Goal: Information Seeking & Learning: Learn about a topic

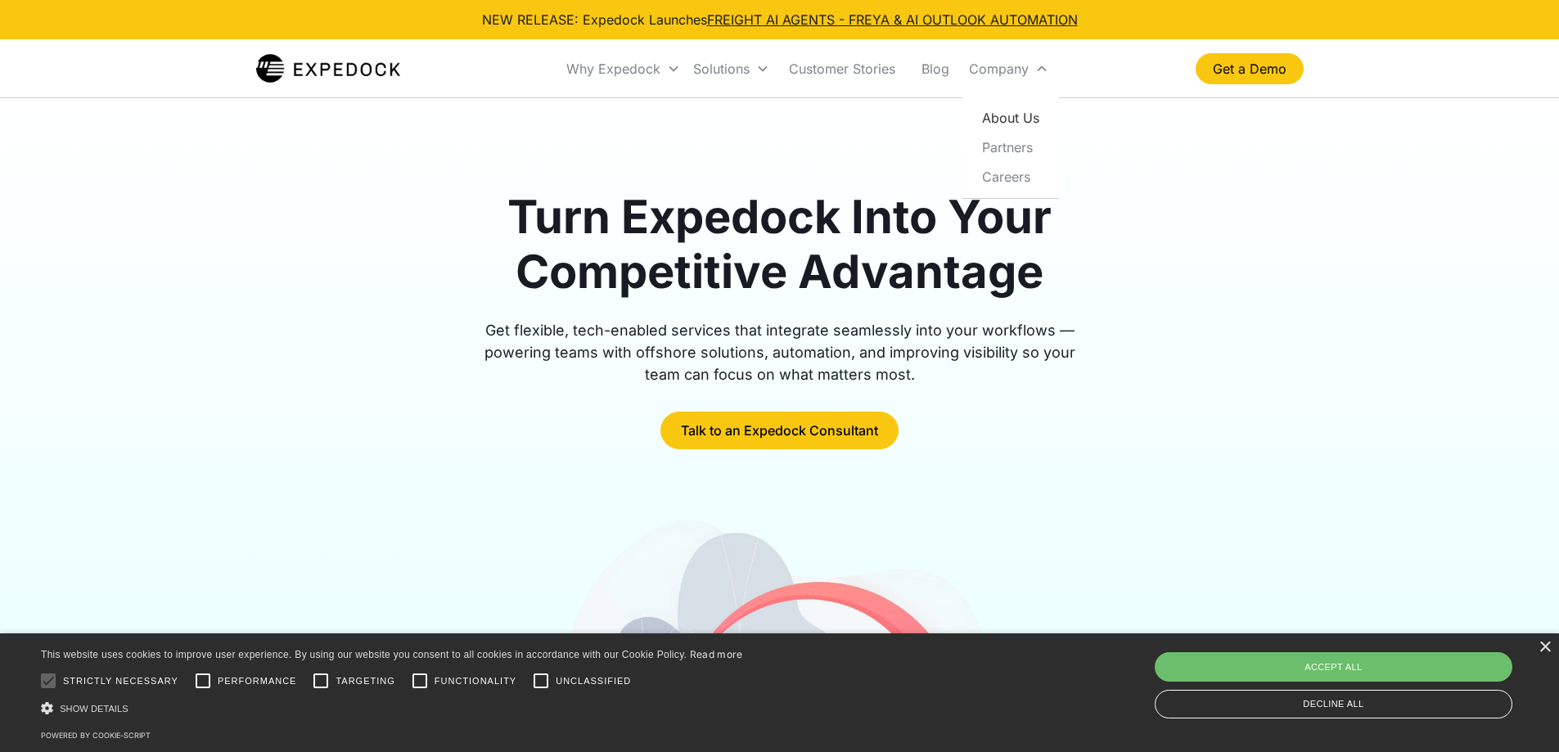
click at [1029, 116] on link "About Us" at bounding box center [1010, 117] width 83 height 29
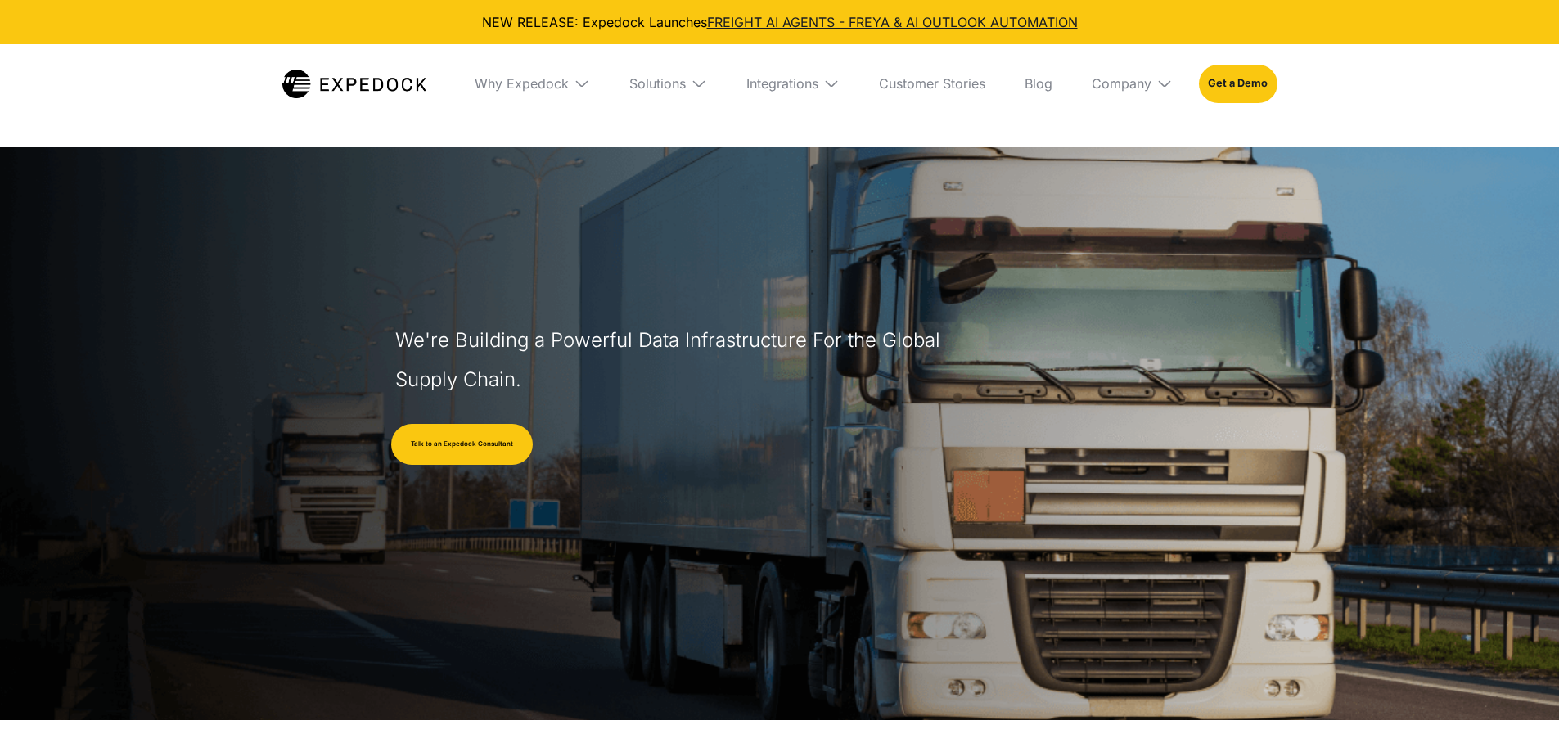
select select
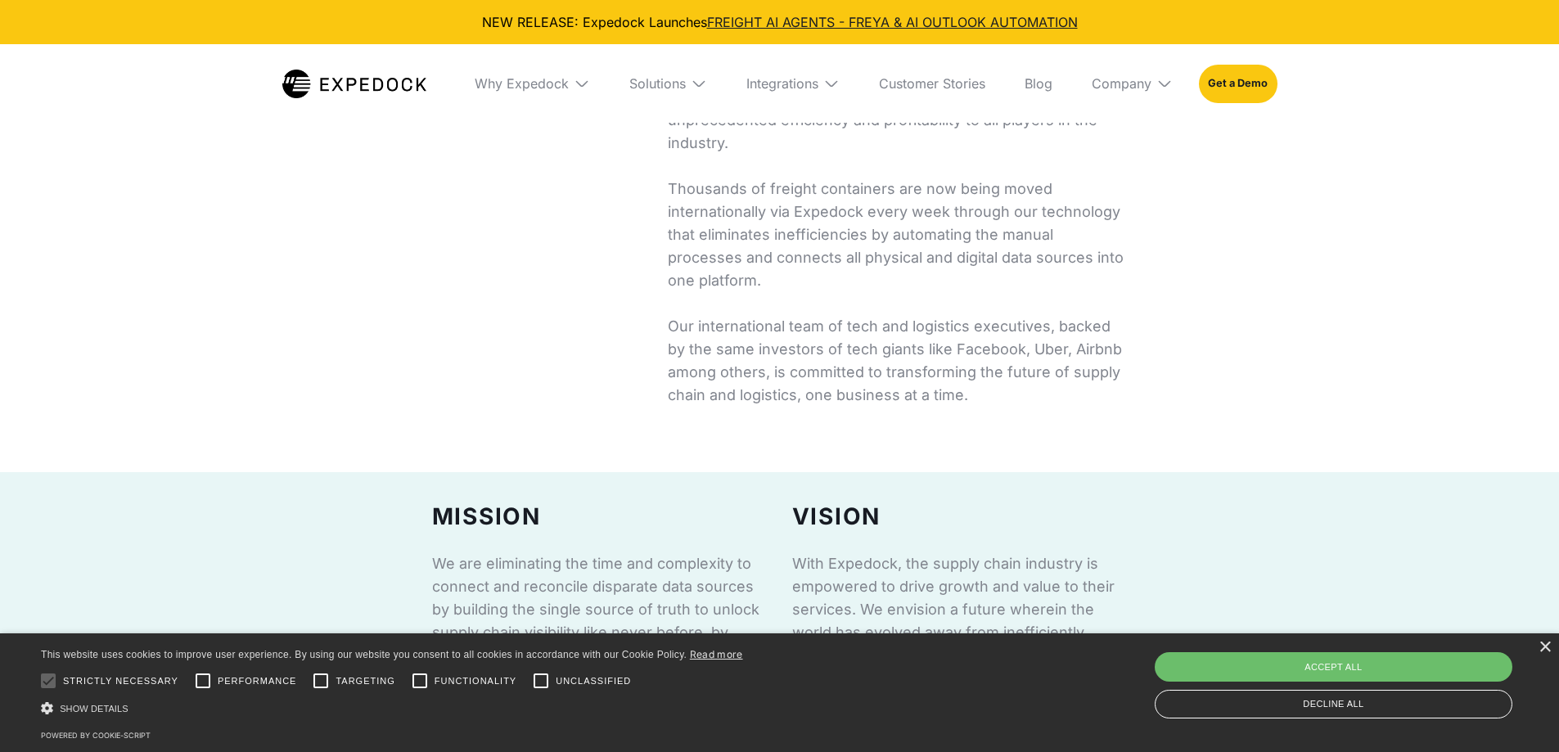
scroll to position [900, 0]
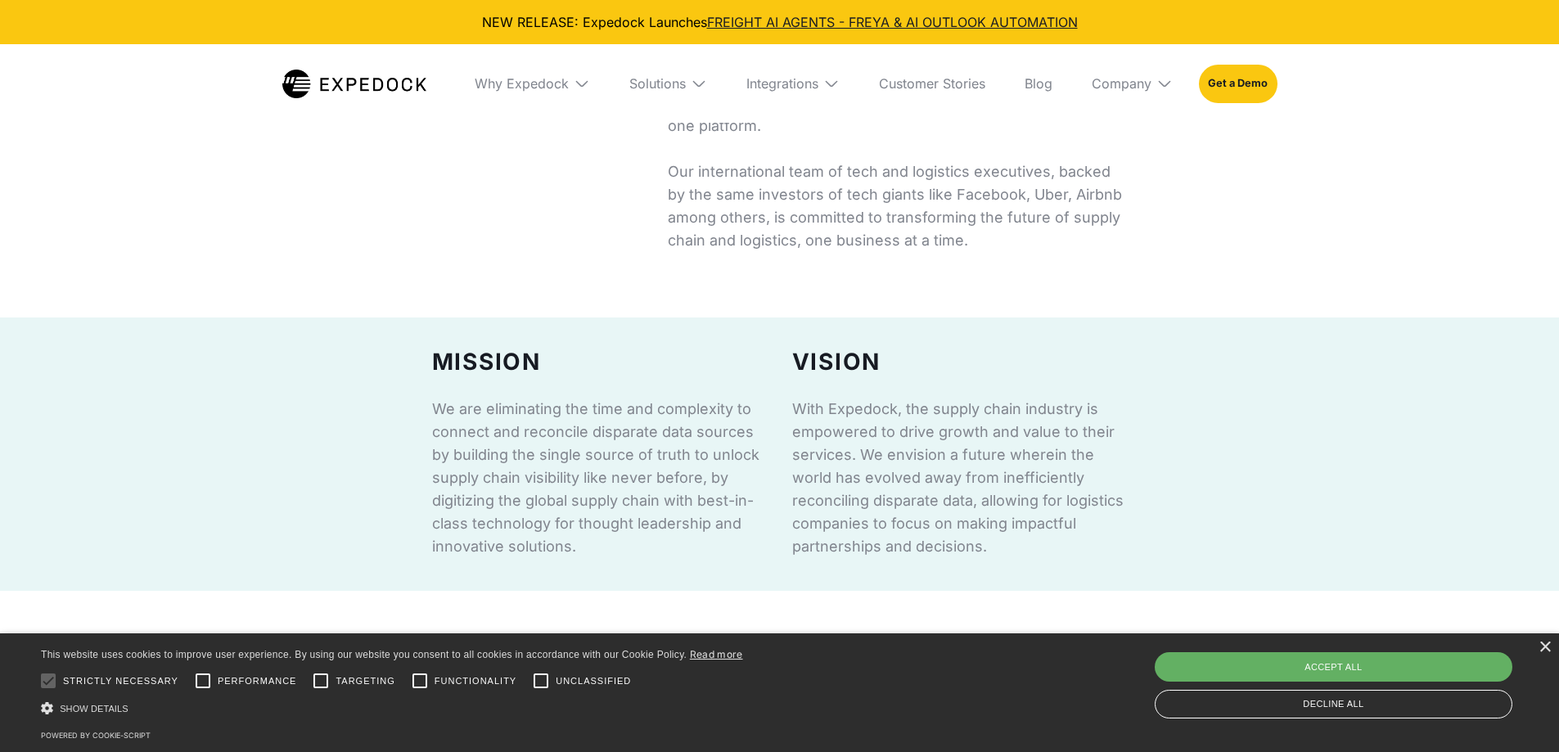
click at [1445, 669] on div "Accept all" at bounding box center [1334, 666] width 358 height 29
checkbox input "true"
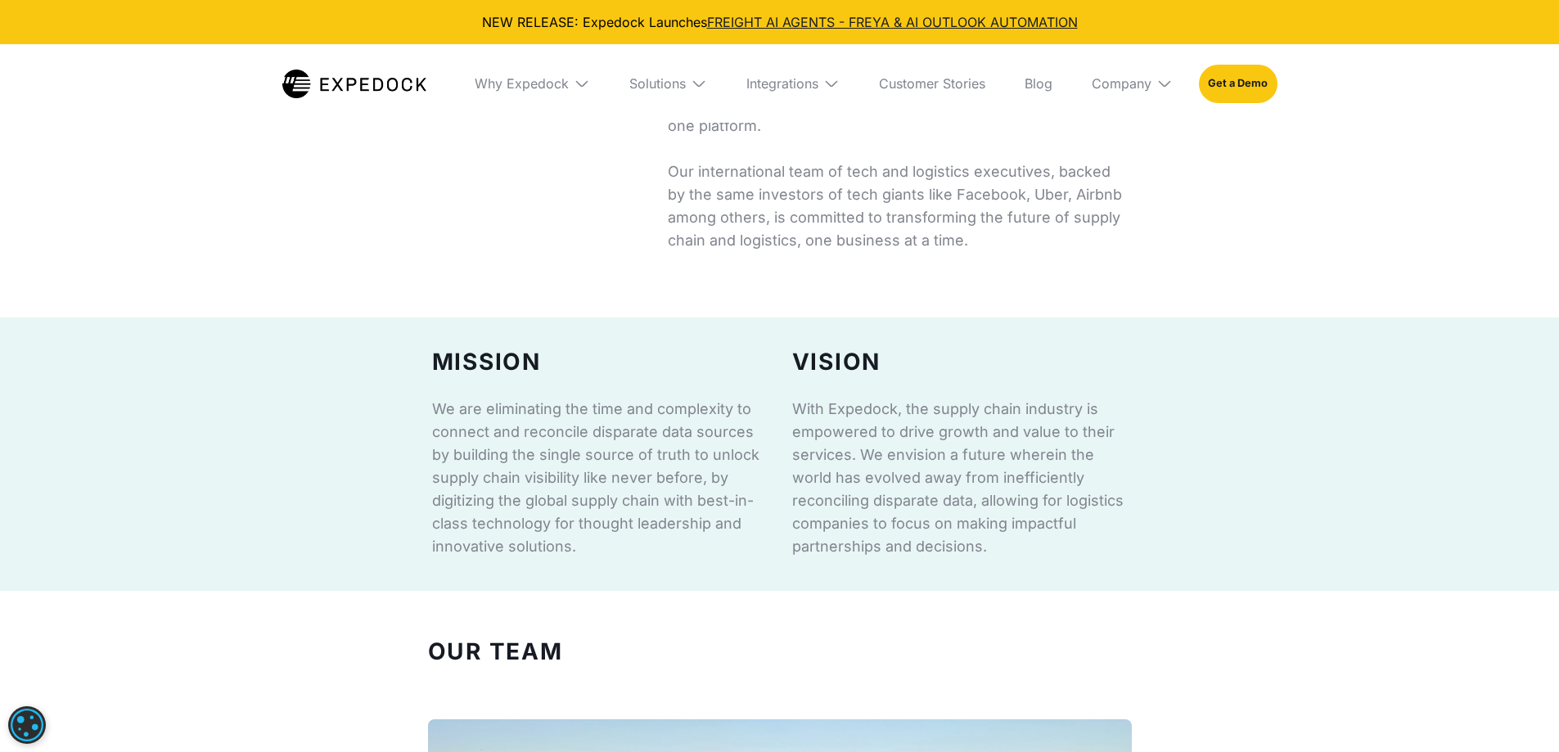
click at [1377, 237] on div "Our Story Expedock is the AI-powered automation service behind some of the lead…" at bounding box center [779, 68] width 1559 height 367
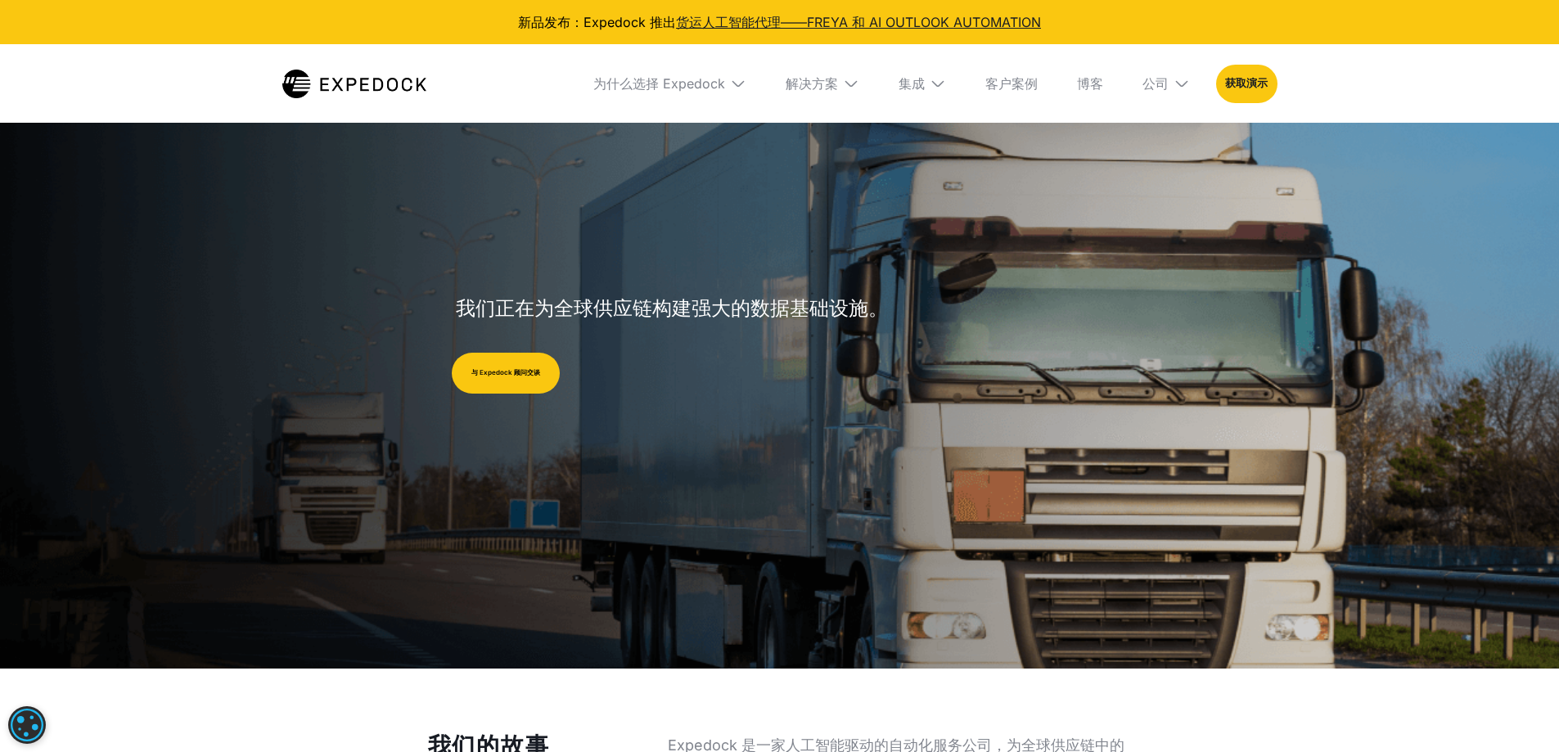
scroll to position [0, 0]
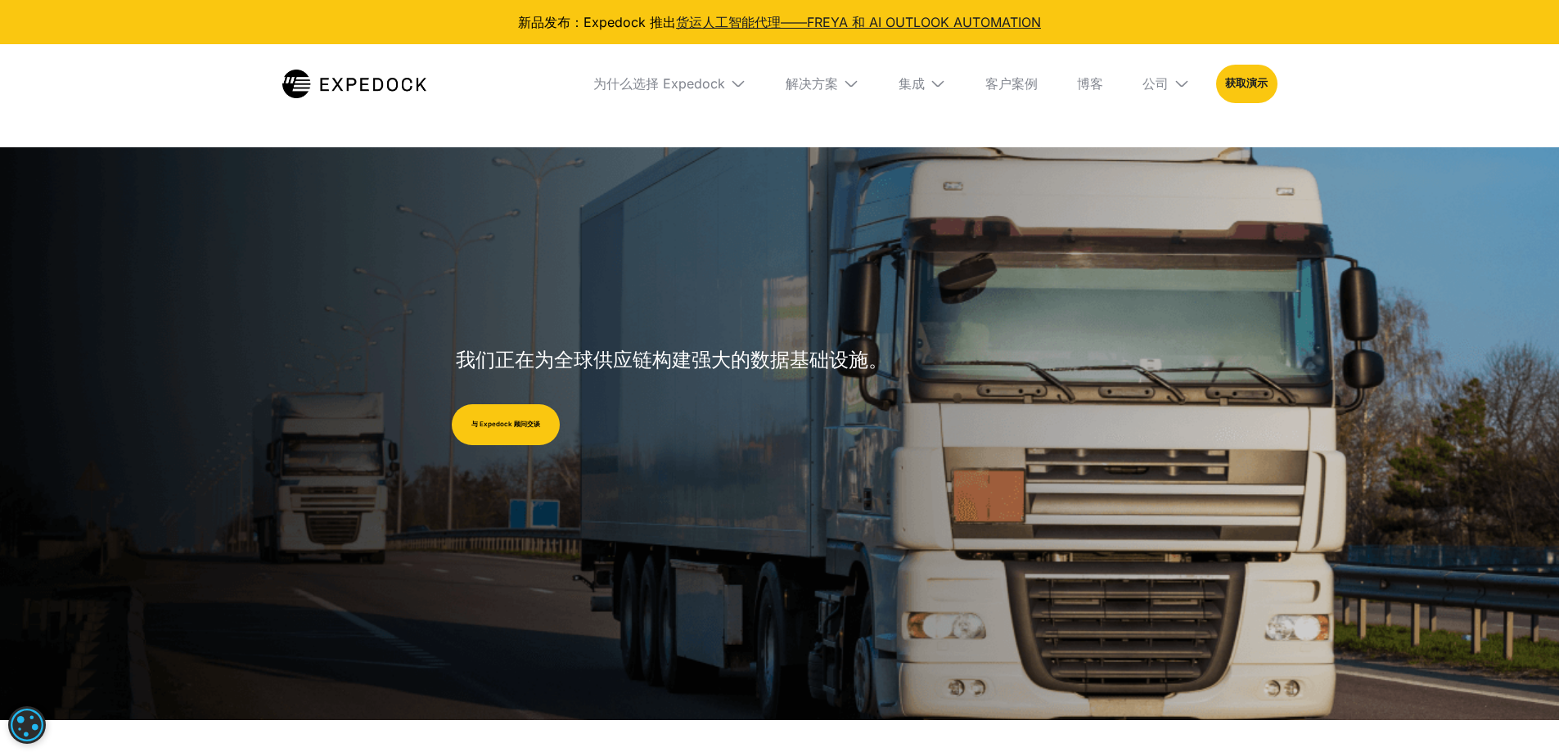
click at [844, 91] on img at bounding box center [851, 83] width 16 height 16
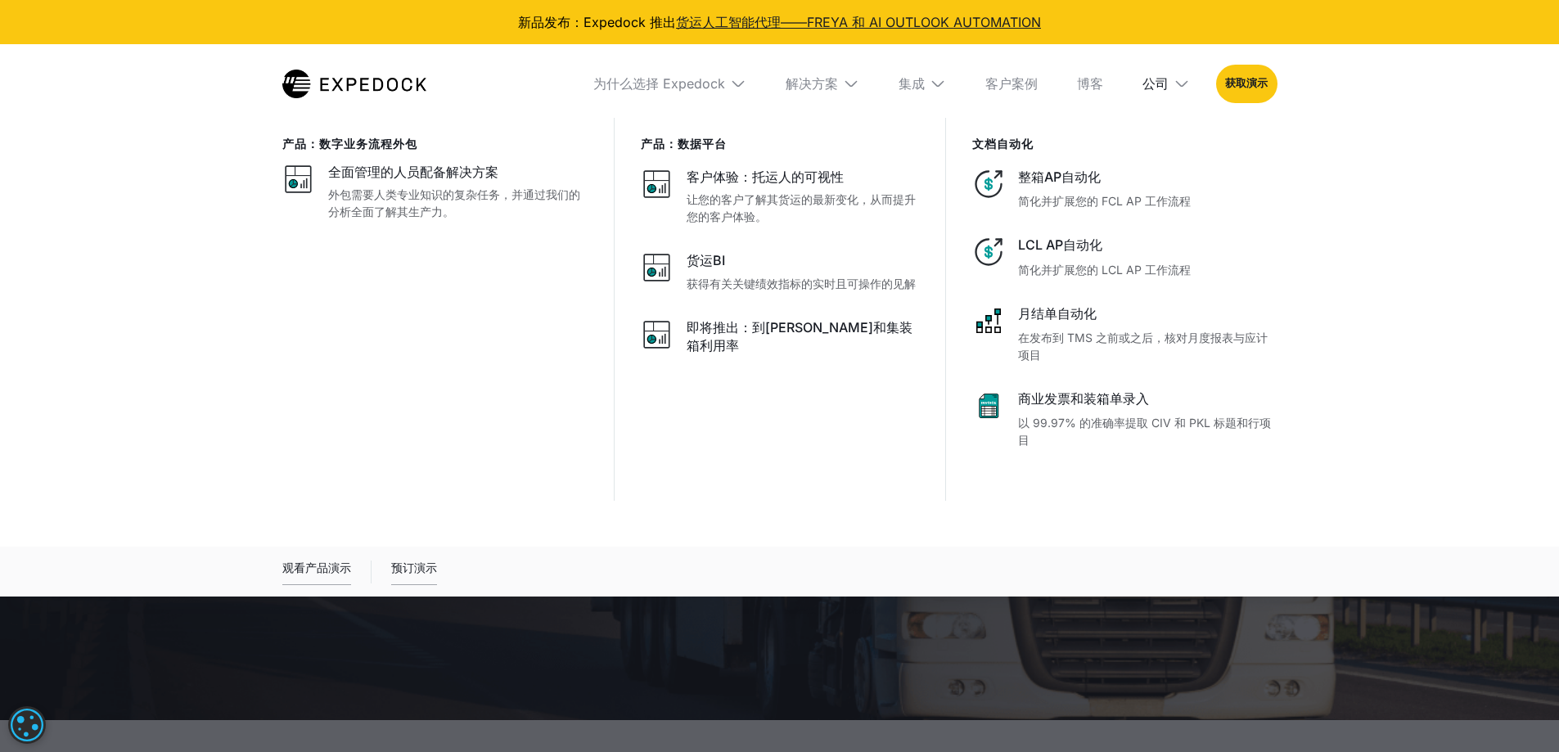
click at [1160, 80] on font "公司" at bounding box center [1155, 83] width 26 height 16
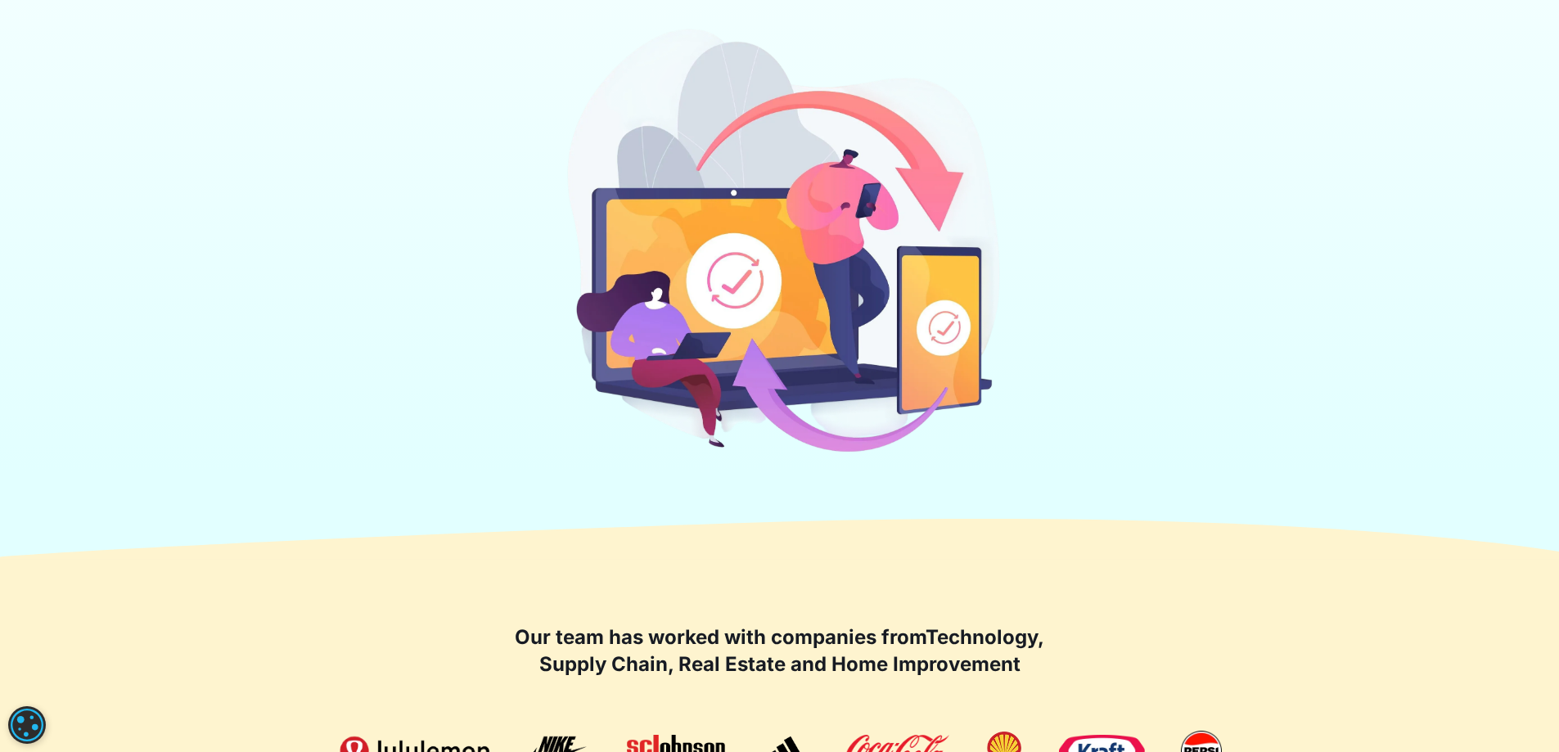
scroll to position [164, 0]
